Goal: Task Accomplishment & Management: Manage account settings

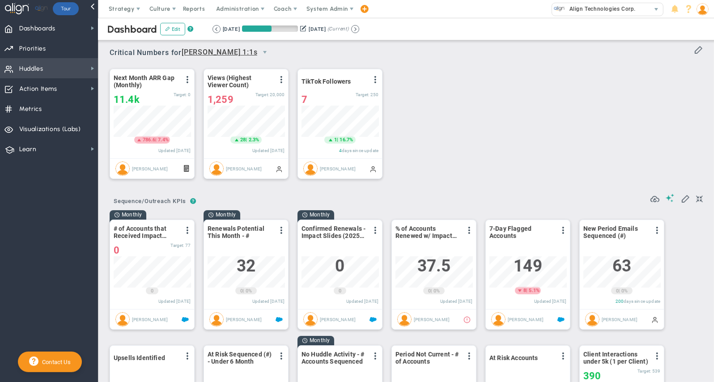
click at [66, 70] on span "Huddles Huddles" at bounding box center [49, 68] width 98 height 20
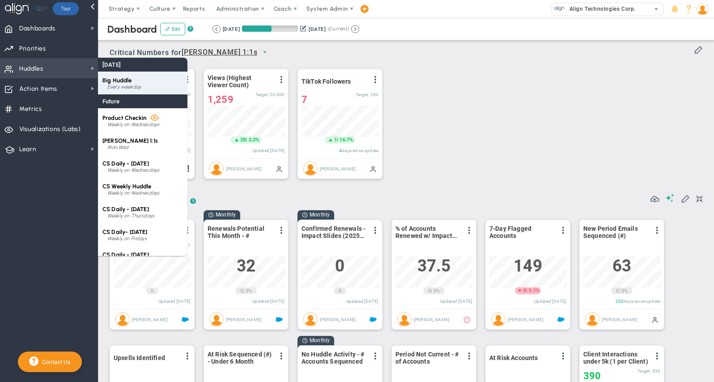
click at [131, 83] on span "Big Huddle" at bounding box center [117, 80] width 30 height 7
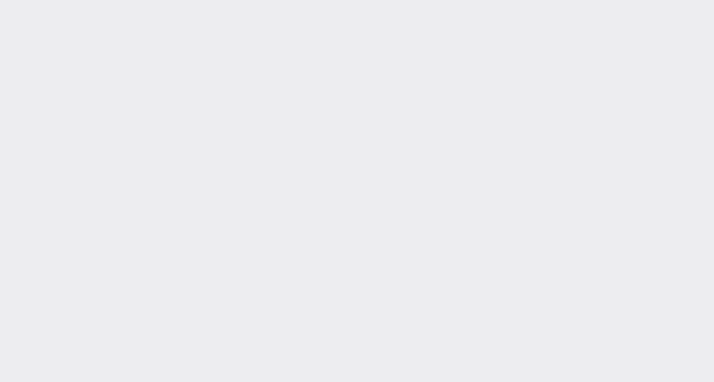
type input "[DATE]"
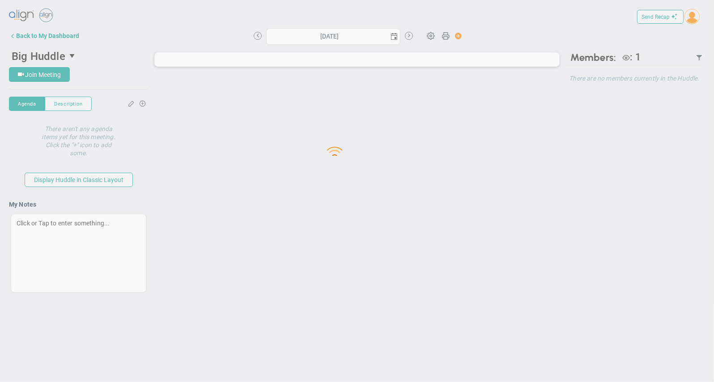
type input "[DATE]"
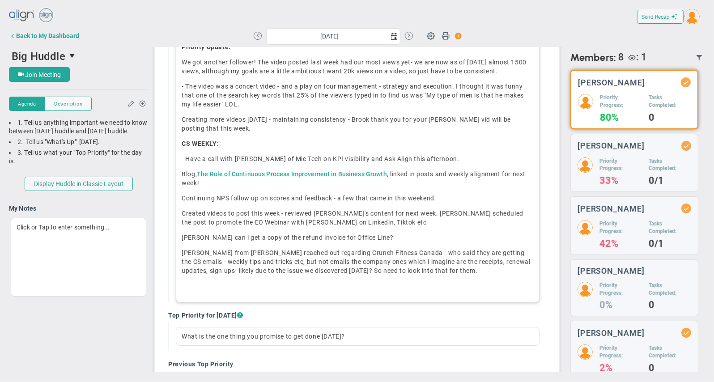
scroll to position [623, 0]
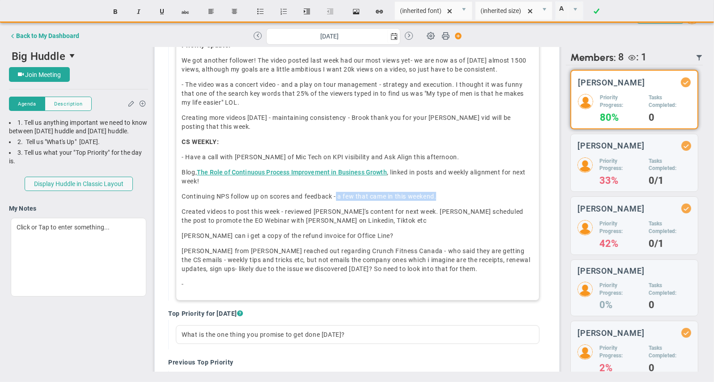
drag, startPoint x: 336, startPoint y: 194, endPoint x: 451, endPoint y: 195, distance: 115.0
click at [451, 195] on p "Continuing NPS follow up on scores and feedback - a few that came in this weeke…" at bounding box center [358, 196] width 352 height 9
click at [297, 210] on span "Created videos to post this week - reviewed [PERSON_NAME]'s content for next we…" at bounding box center [353, 216] width 342 height 16
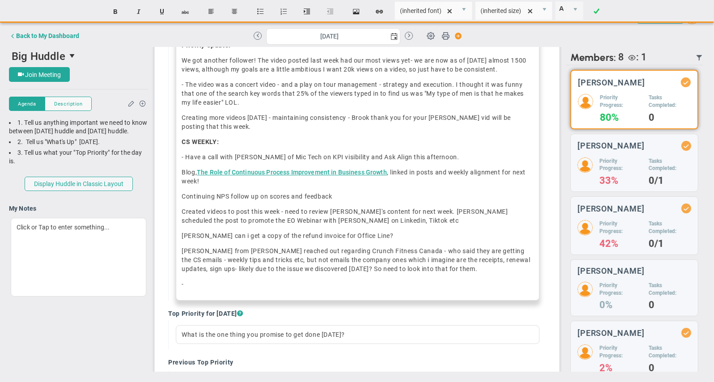
drag, startPoint x: 600, startPoint y: 16, endPoint x: 592, endPoint y: 17, distance: 8.1
click at [600, 16] on link at bounding box center [596, 11] width 21 height 17
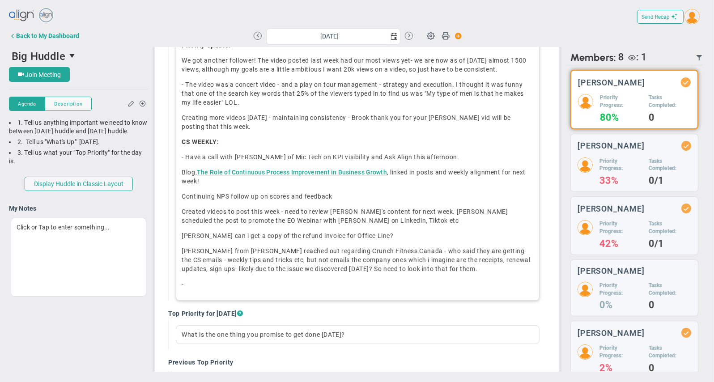
click at [191, 280] on p "-" at bounding box center [358, 284] width 352 height 9
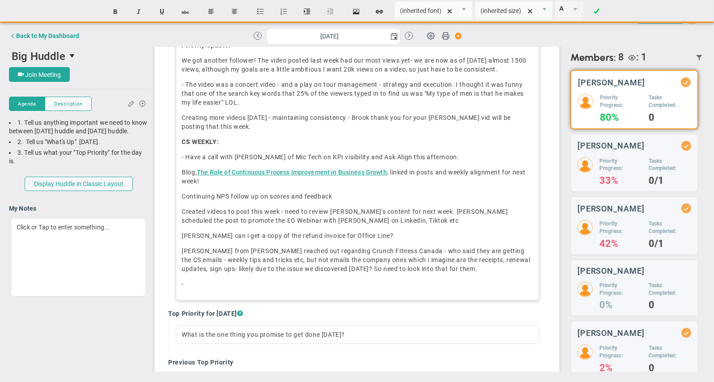
click at [339, 156] on p "- Have a call with [PERSON_NAME] of Mic Tech on KPI visibility and Ask Align th…" at bounding box center [358, 157] width 352 height 9
click at [592, 9] on link at bounding box center [596, 11] width 21 height 17
